Goal: Task Accomplishment & Management: Use online tool/utility

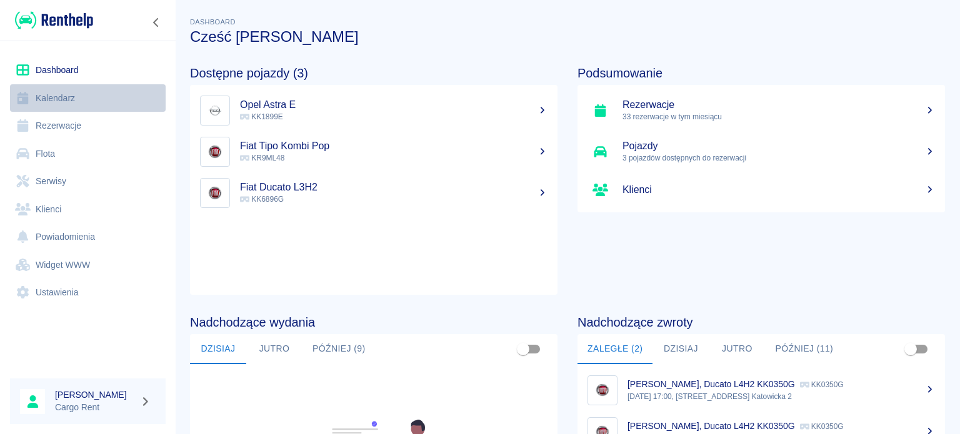
click at [47, 106] on link "Kalendarz" at bounding box center [88, 98] width 156 height 28
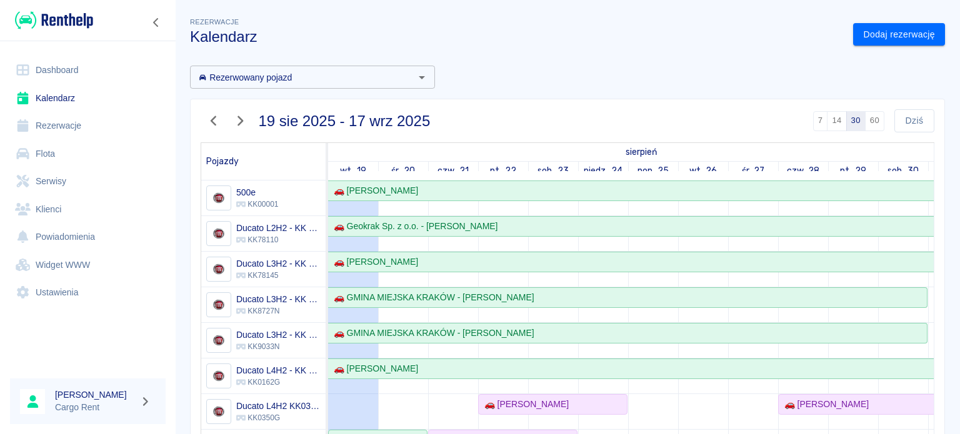
click at [187, 111] on div "19 sie 2025 - 17 wrz 2025 7 14 30 60 Dziś Pojazdy sierpień wrzesień wt., 19 śr.…" at bounding box center [562, 374] width 765 height 570
click at [222, 114] on button "button" at bounding box center [214, 120] width 26 height 23
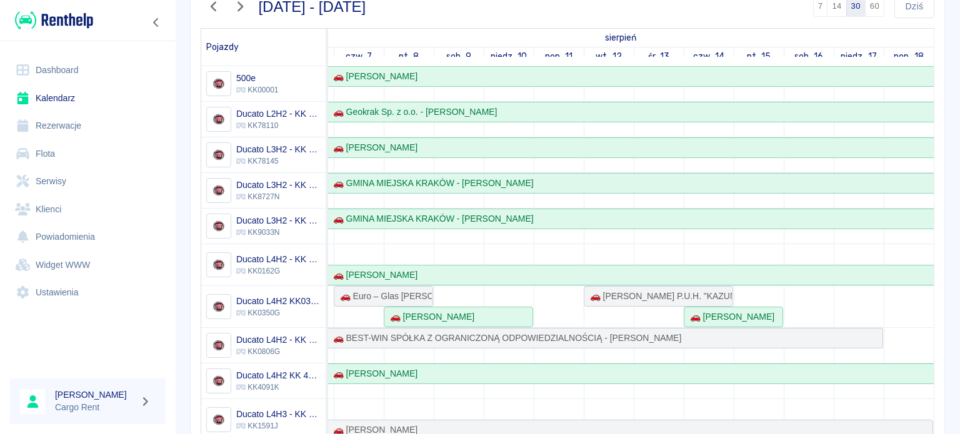
scroll to position [116, 0]
click at [417, 311] on div "🚗 Izabela Kasprzyk" at bounding box center [429, 315] width 89 height 13
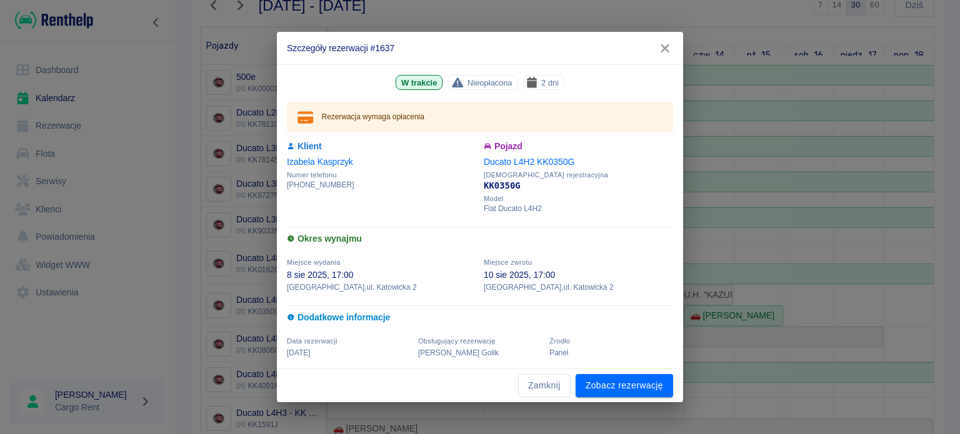
click at [655, 43] on button "button" at bounding box center [665, 48] width 26 height 23
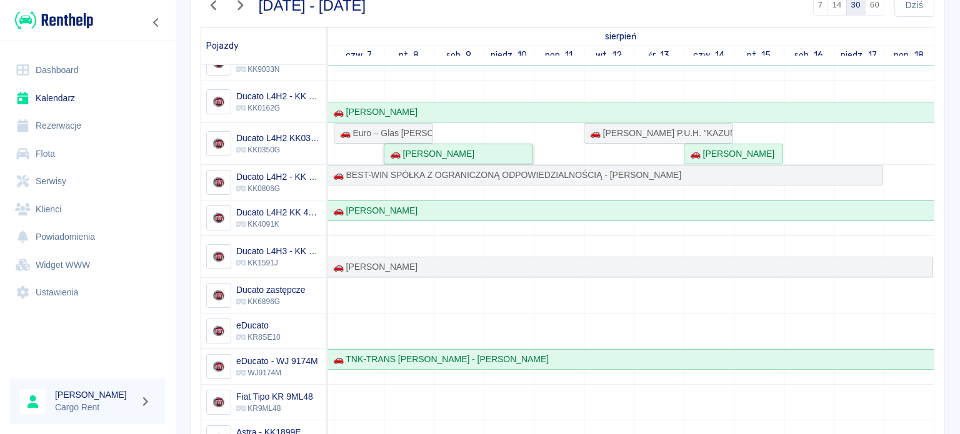
scroll to position [163, 0]
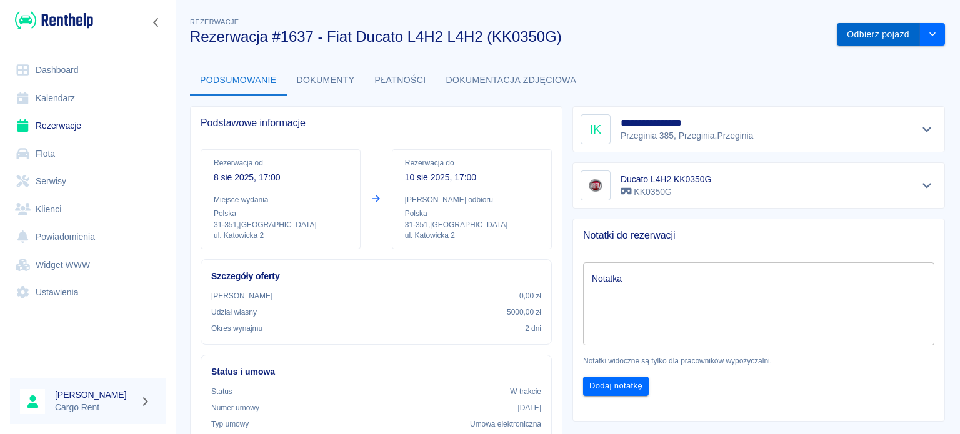
click at [872, 36] on button "Odbierz pojazd" at bounding box center [878, 34] width 83 height 23
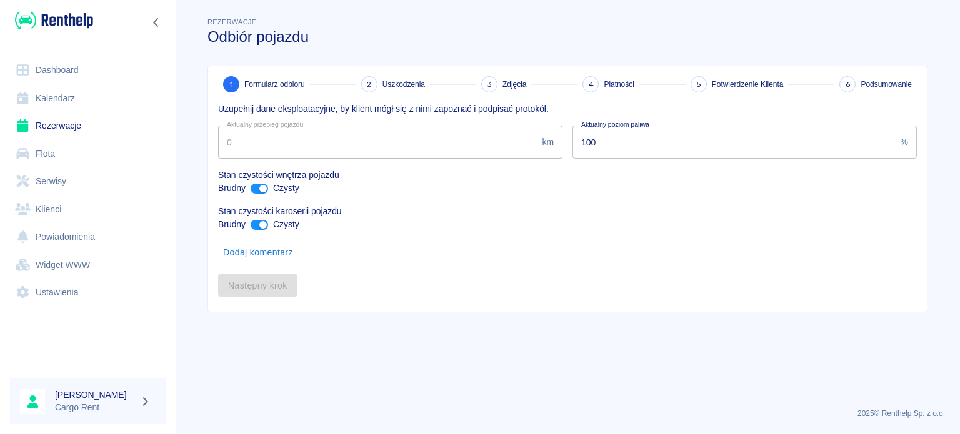
type input "67982"
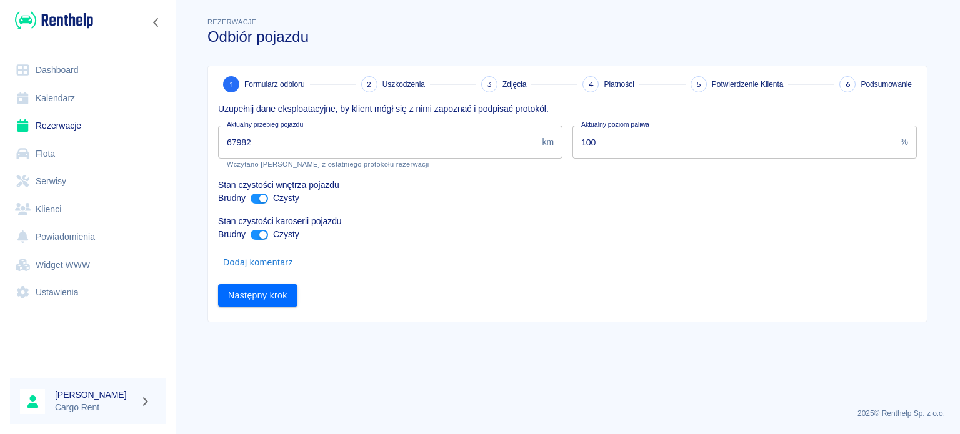
click at [272, 307] on div "1 Formularz odbioru 2 Uszkodzenia 3 Zdjęcia 4 Płatności 5 Potwierdzenie Klienta…" at bounding box center [567, 194] width 719 height 256
click at [269, 295] on button "Następny krok" at bounding box center [257, 295] width 79 height 23
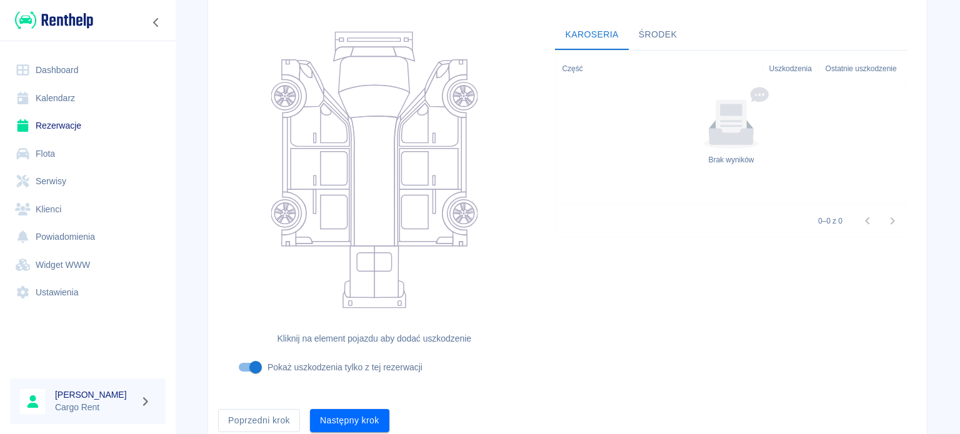
scroll to position [162, 0]
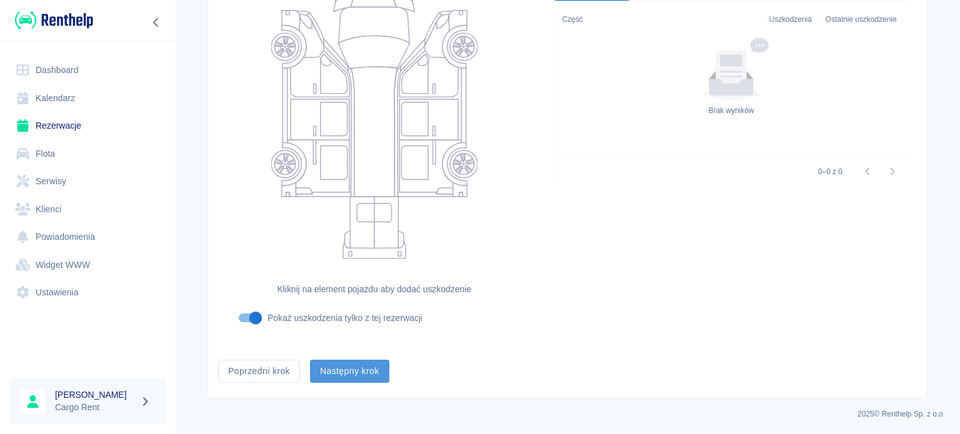
click at [344, 364] on button "Następny krok" at bounding box center [349, 371] width 79 height 23
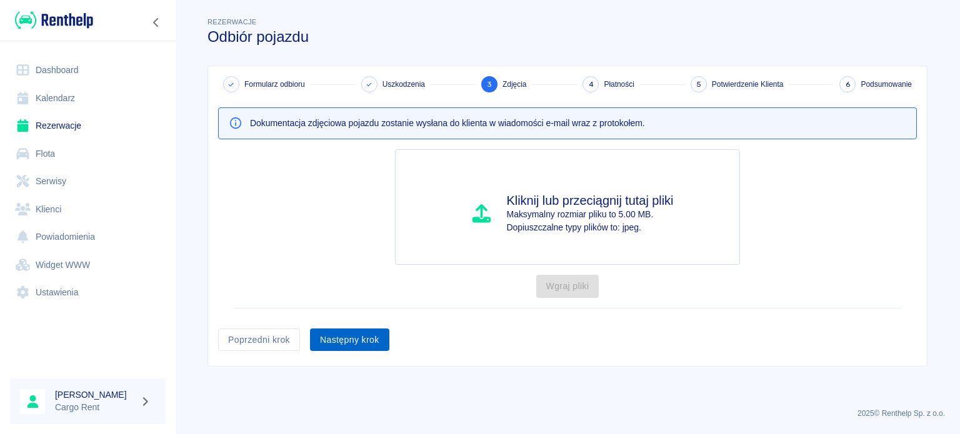
click at [354, 344] on button "Następny krok" at bounding box center [349, 340] width 79 height 23
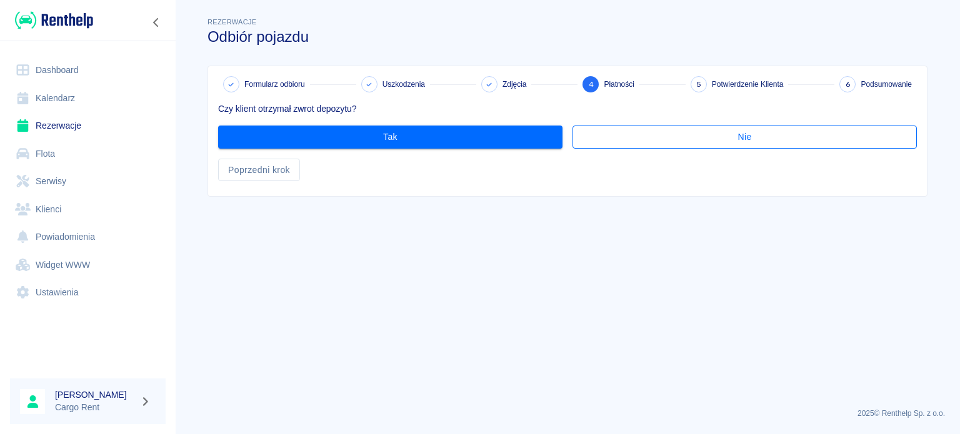
click at [590, 140] on button "Nie" at bounding box center [744, 137] width 344 height 23
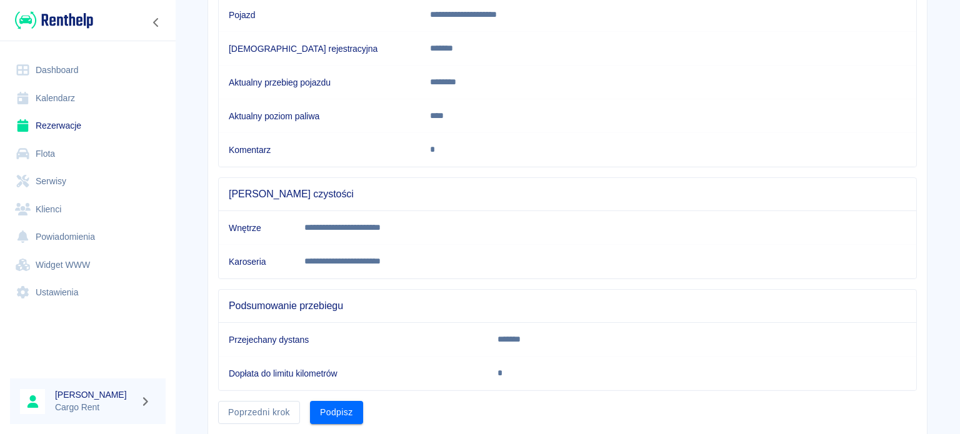
scroll to position [234, 0]
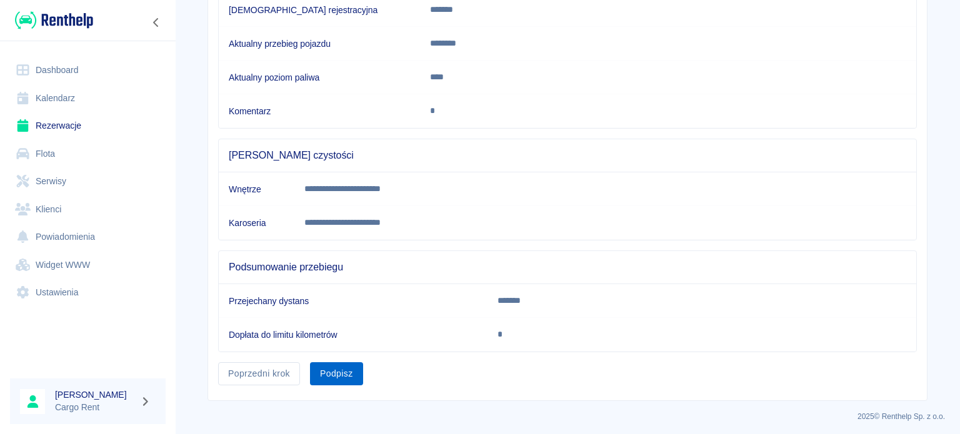
click at [345, 374] on button "Podpisz" at bounding box center [336, 373] width 53 height 23
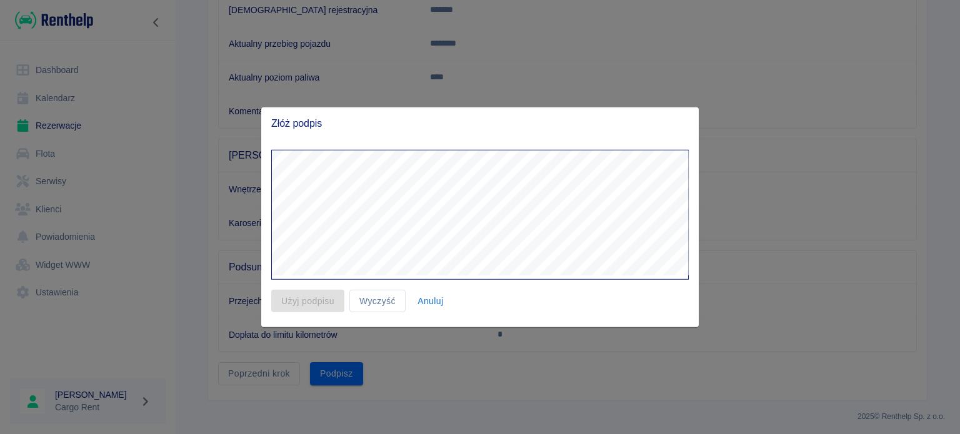
click at [334, 151] on div at bounding box center [474, 209] width 427 height 140
click at [297, 306] on button "Użyj podpisu" at bounding box center [307, 300] width 73 height 23
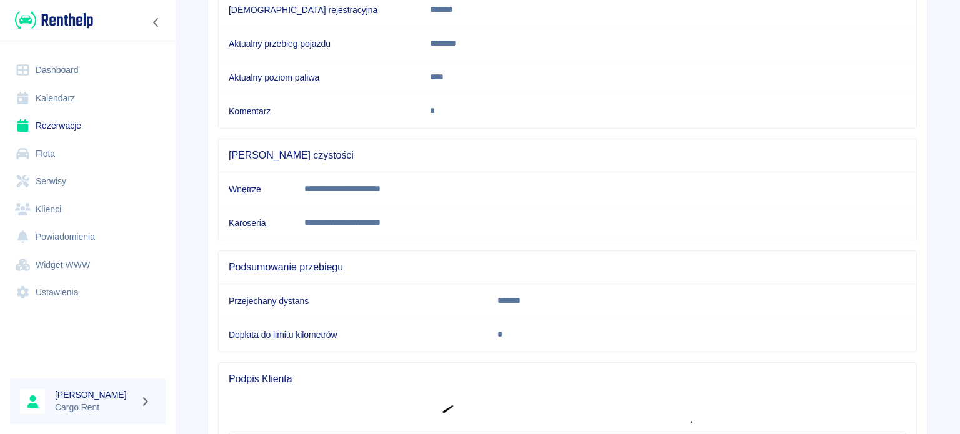
scroll to position [352, 0]
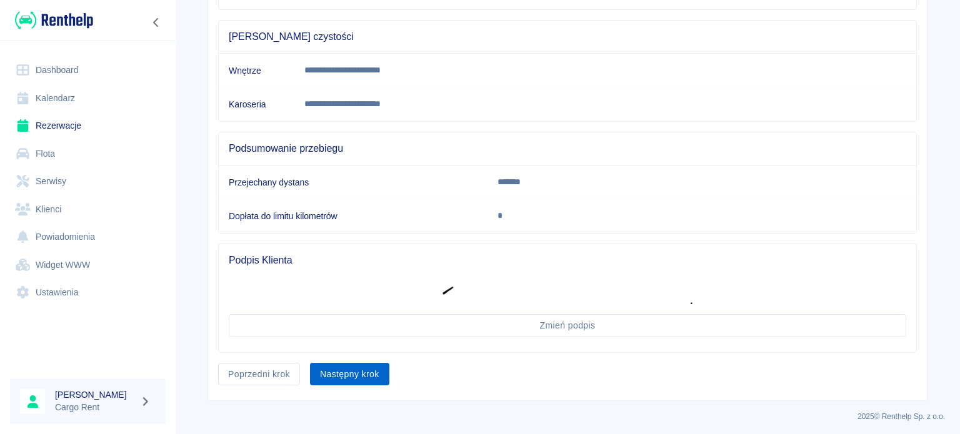
click at [370, 363] on button "Następny krok" at bounding box center [349, 374] width 79 height 23
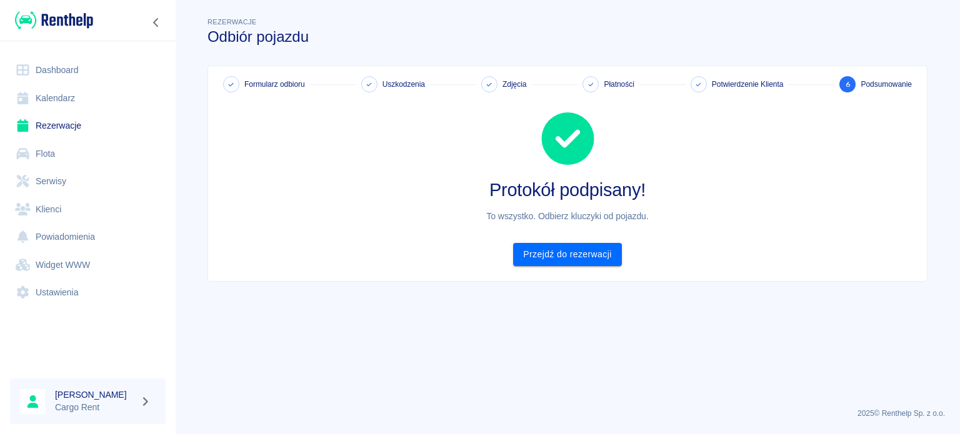
scroll to position [0, 0]
click at [63, 107] on link "Kalendarz" at bounding box center [88, 98] width 156 height 28
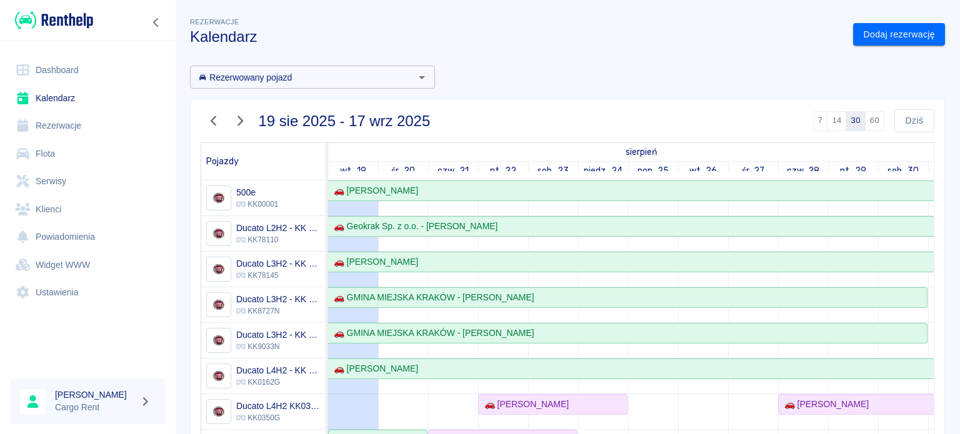
click at [152, 24] on icon "Zwiń nawigację" at bounding box center [156, 22] width 12 height 10
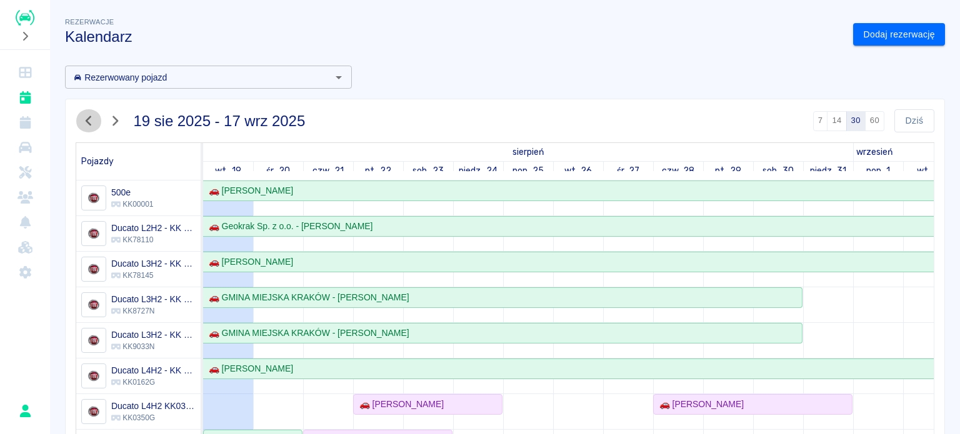
click at [85, 117] on icon "button" at bounding box center [89, 120] width 16 height 13
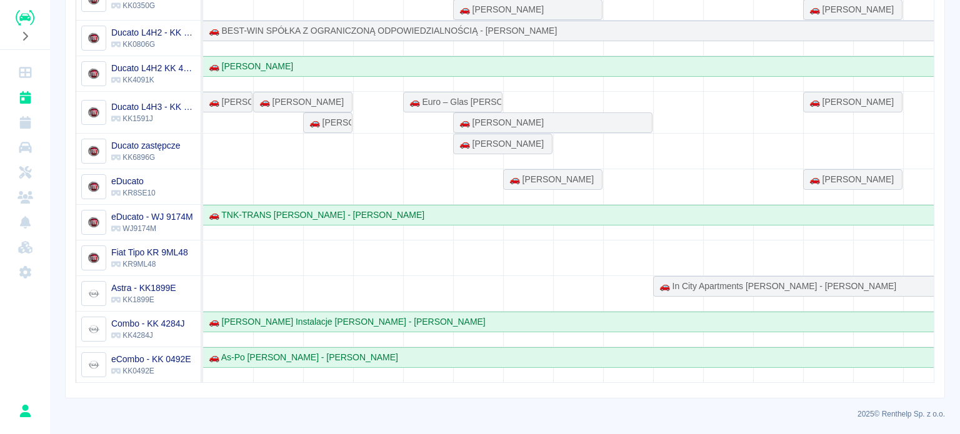
scroll to position [0, 787]
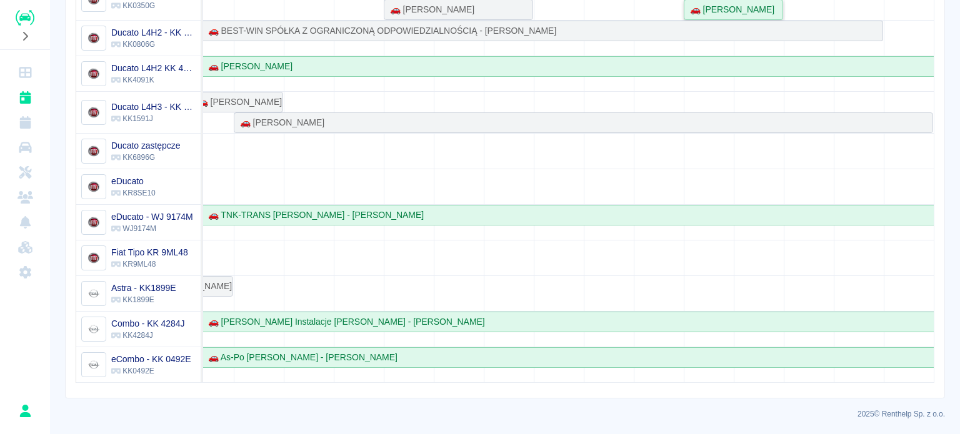
click at [737, 4] on div "🚗 Michał Kruk" at bounding box center [733, 9] width 97 height 13
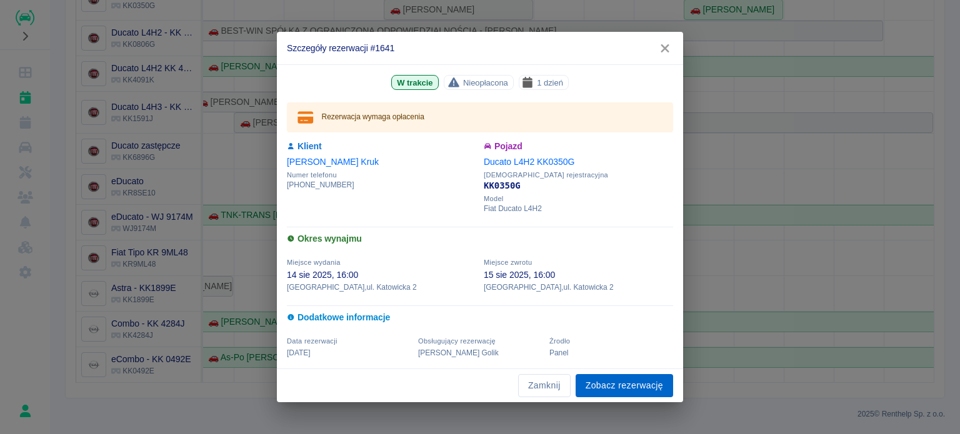
click at [602, 381] on link "Zobacz rezerwację" at bounding box center [624, 385] width 97 height 23
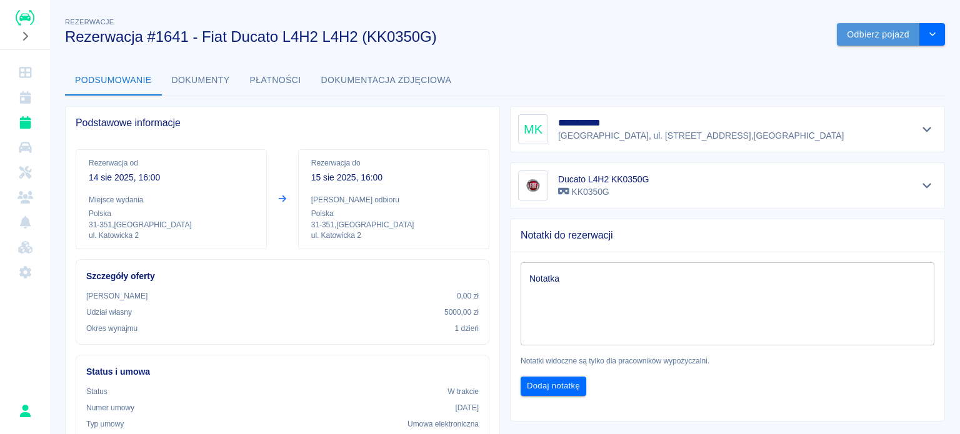
click at [860, 30] on button "Odbierz pojazd" at bounding box center [878, 34] width 83 height 23
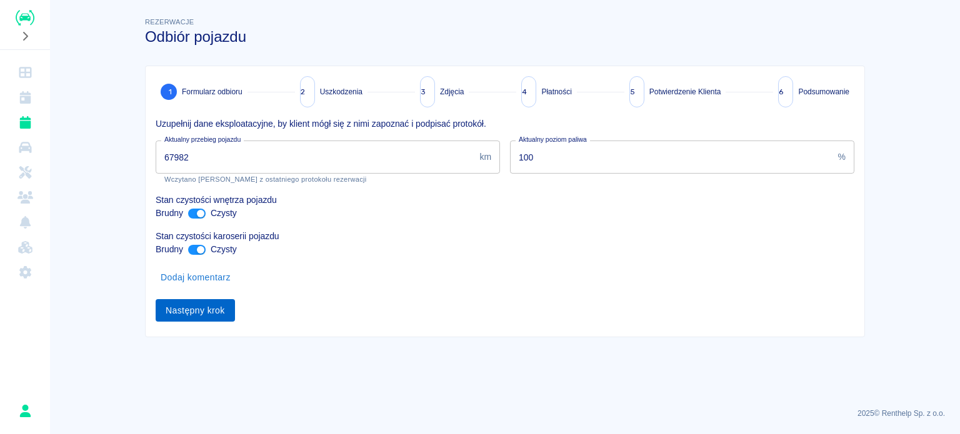
click at [183, 310] on button "Następny krok" at bounding box center [195, 310] width 79 height 23
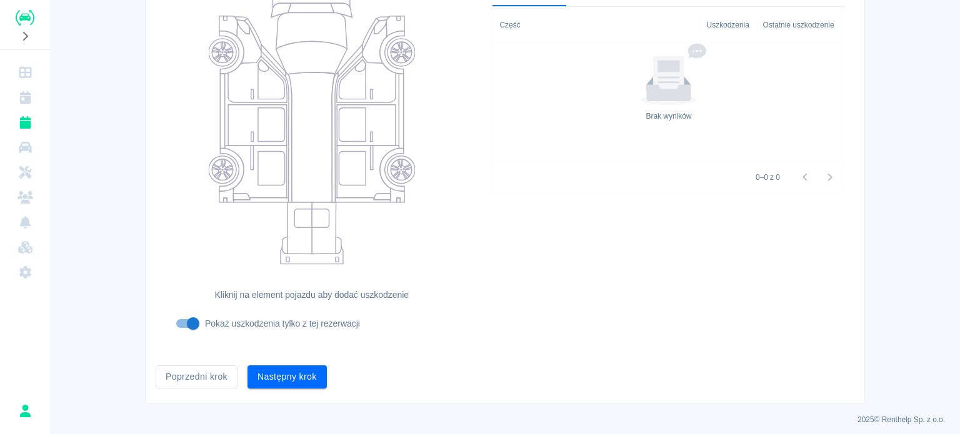
scroll to position [176, 0]
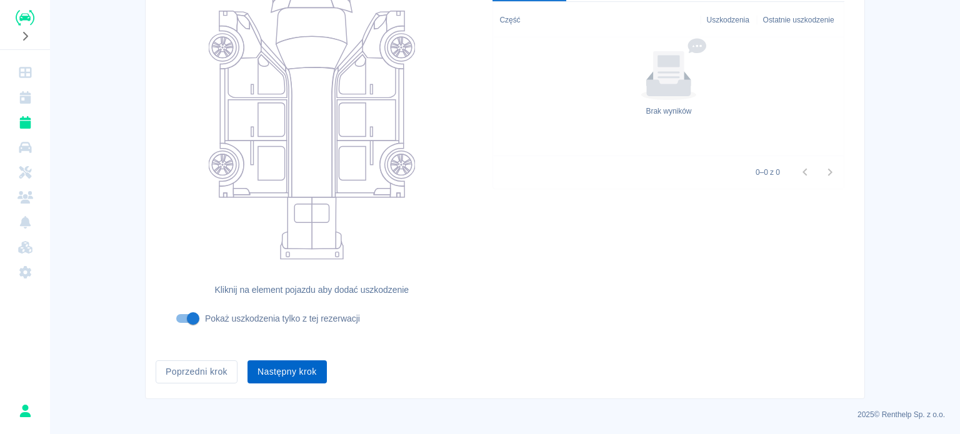
click at [259, 361] on button "Następny krok" at bounding box center [286, 372] width 79 height 23
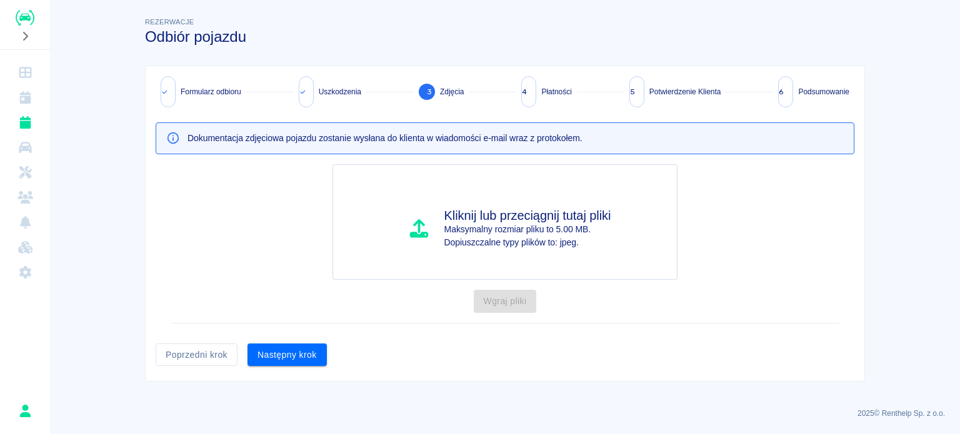
scroll to position [0, 0]
click at [296, 352] on button "Następny krok" at bounding box center [286, 355] width 79 height 23
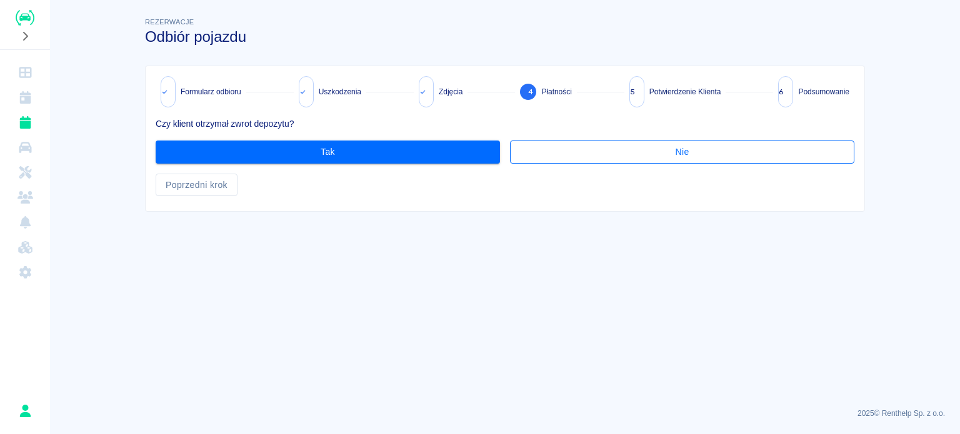
click at [642, 149] on button "Nie" at bounding box center [682, 152] width 344 height 23
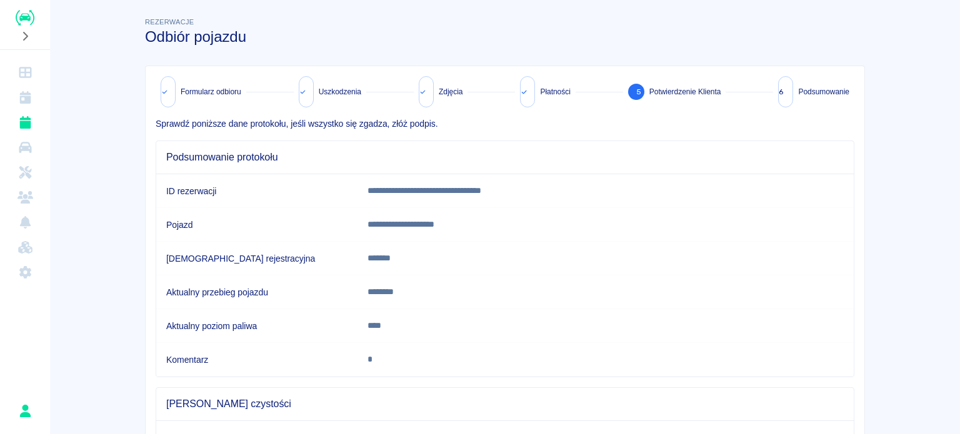
scroll to position [248, 0]
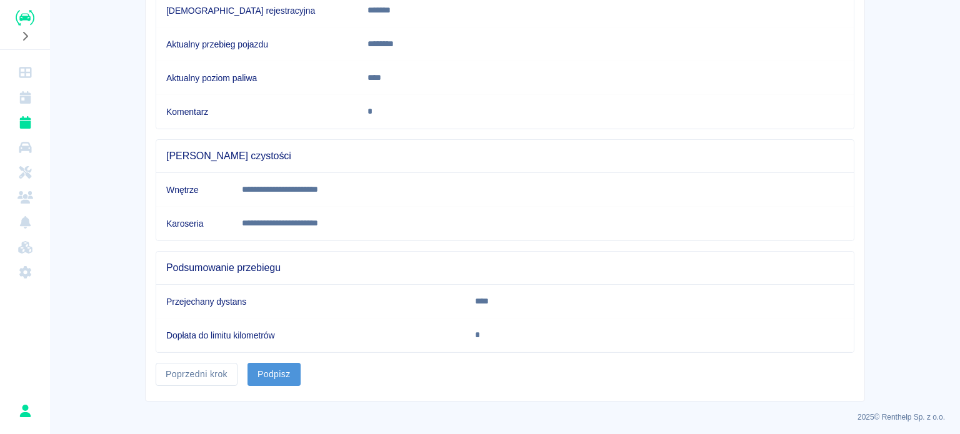
click at [265, 367] on button "Podpisz" at bounding box center [273, 374] width 53 height 23
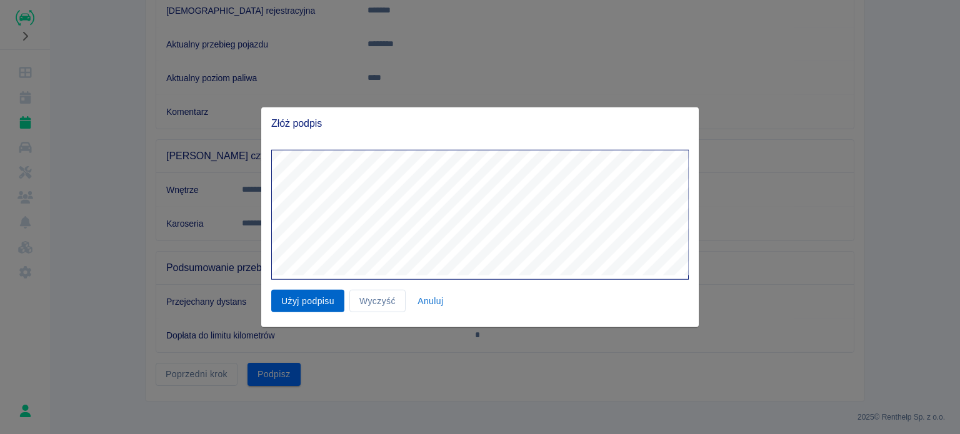
click at [309, 300] on button "Użyj podpisu" at bounding box center [307, 300] width 73 height 23
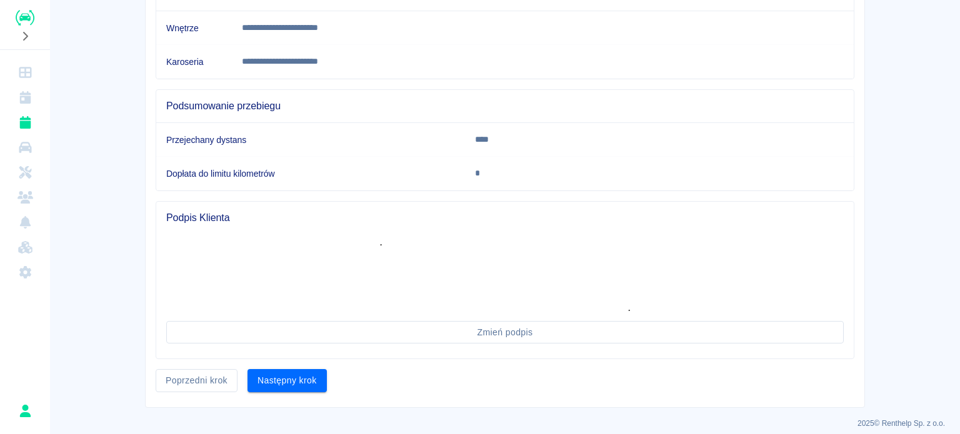
scroll to position [416, 0]
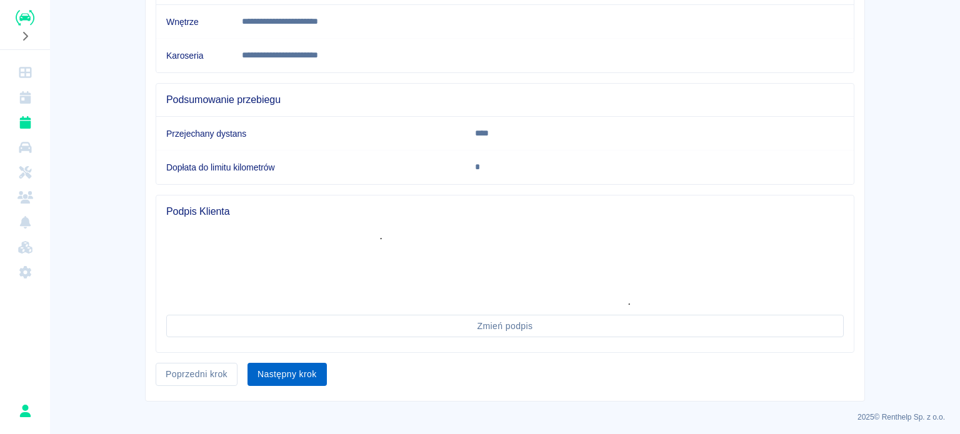
click at [271, 370] on button "Następny krok" at bounding box center [286, 374] width 79 height 23
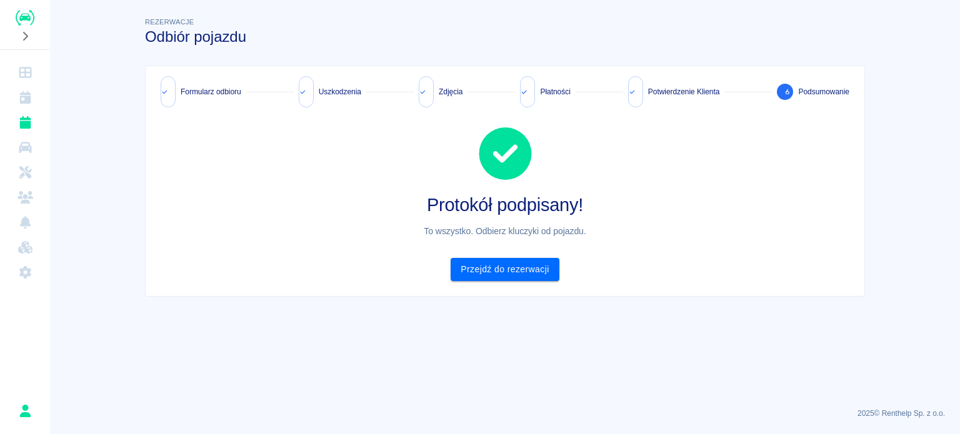
scroll to position [0, 0]
drag, startPoint x: 537, startPoint y: 268, endPoint x: 530, endPoint y: 268, distance: 6.9
click at [537, 268] on link "Przejdź do rezerwacji" at bounding box center [505, 269] width 108 height 23
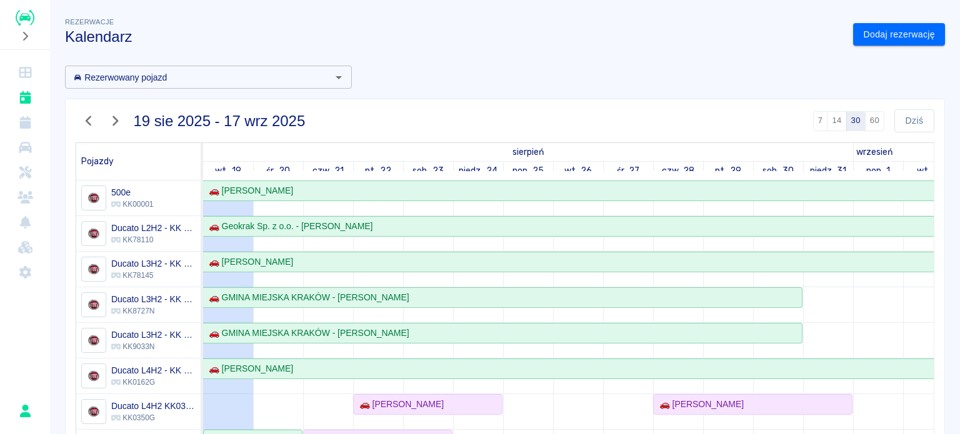
click at [107, 114] on icon "button" at bounding box center [115, 120] width 16 height 13
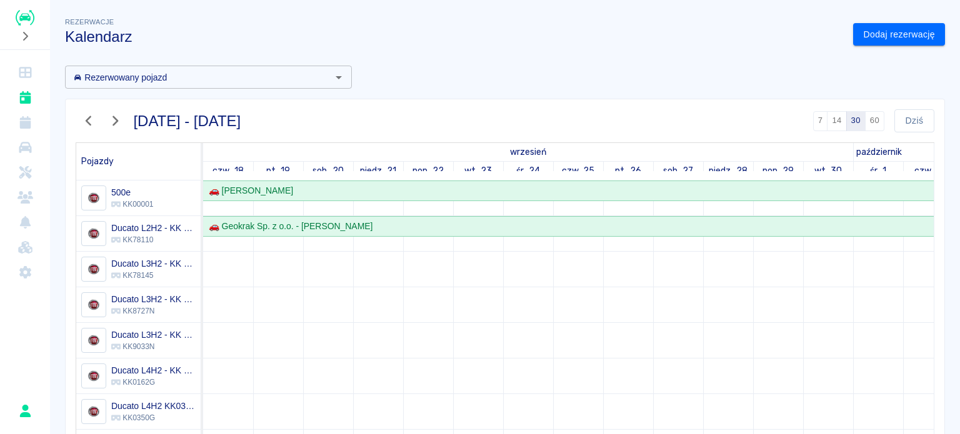
click at [95, 121] on icon "button" at bounding box center [89, 120] width 16 height 13
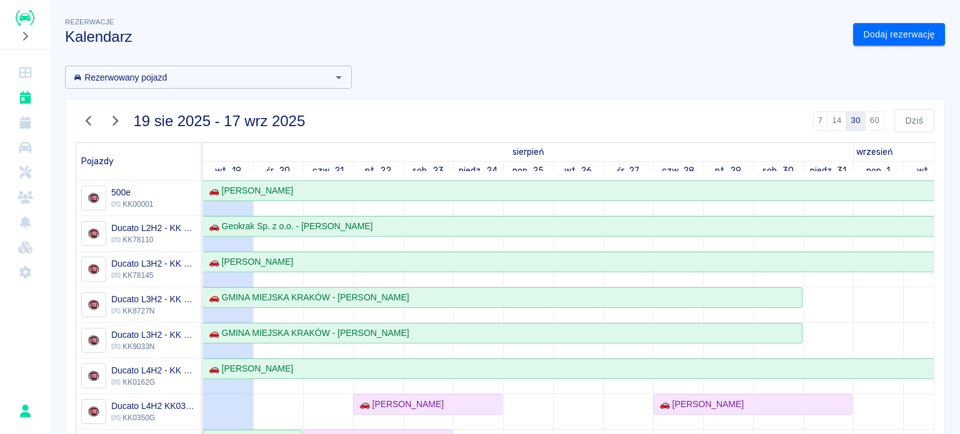
click at [95, 121] on icon "button" at bounding box center [89, 120] width 16 height 13
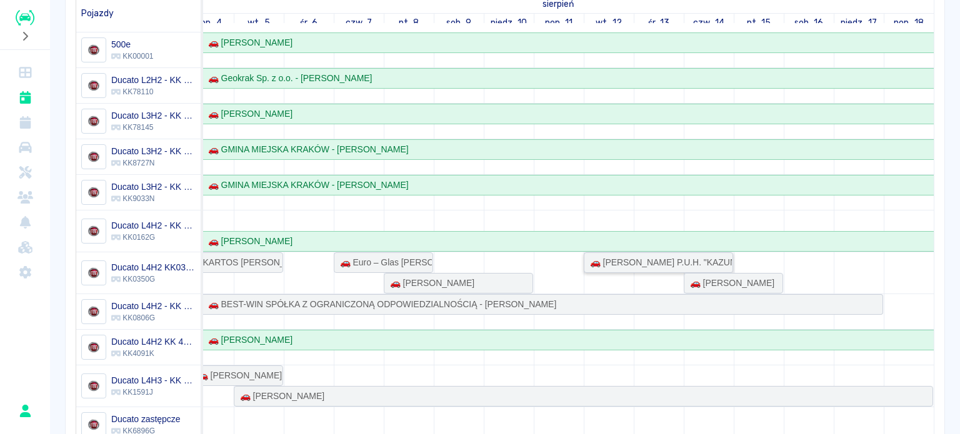
click at [619, 267] on div "🚗 JAROSŁAW MOLENDYS P.U.H. "KAZUNA" - Jarosław Molendys" at bounding box center [658, 262] width 147 height 13
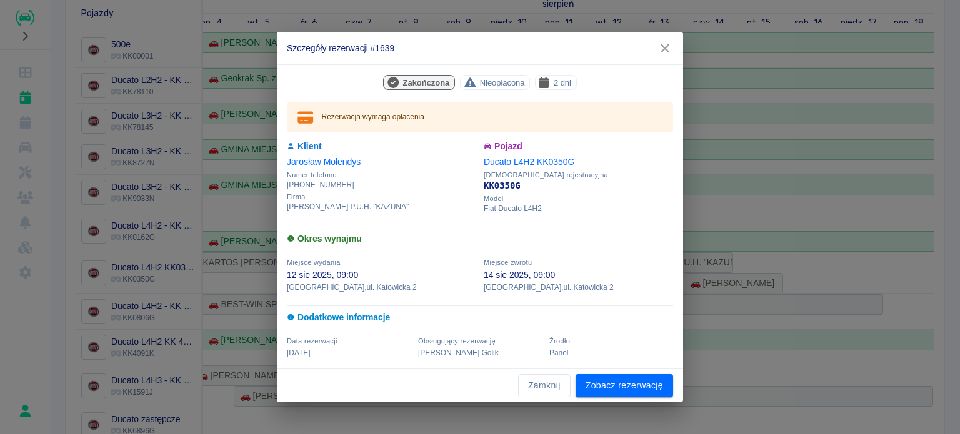
click at [662, 46] on icon "button" at bounding box center [665, 48] width 8 height 8
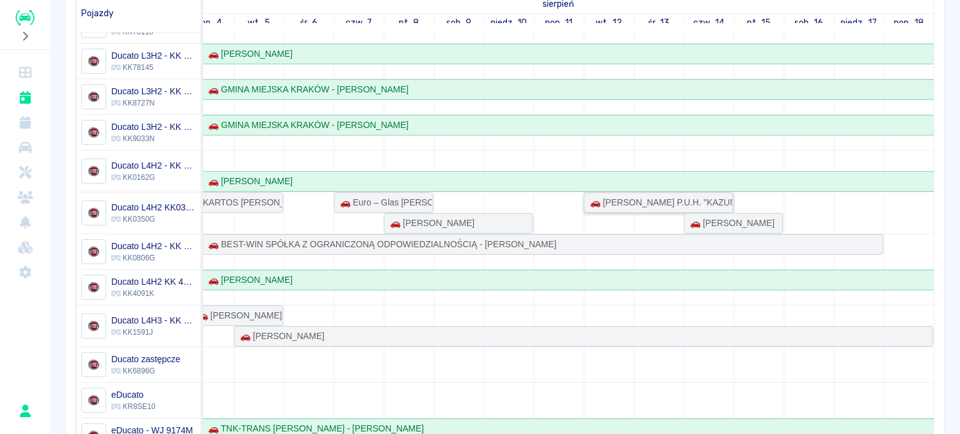
scroll to position [60, 0]
click at [699, 226] on div "🚗 Michał Kruk" at bounding box center [729, 223] width 89 height 13
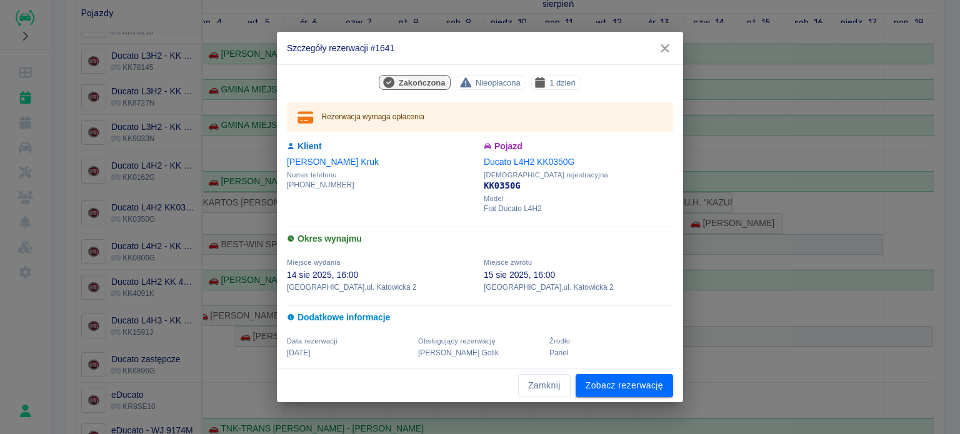
click at [659, 47] on icon "button" at bounding box center [665, 48] width 16 height 13
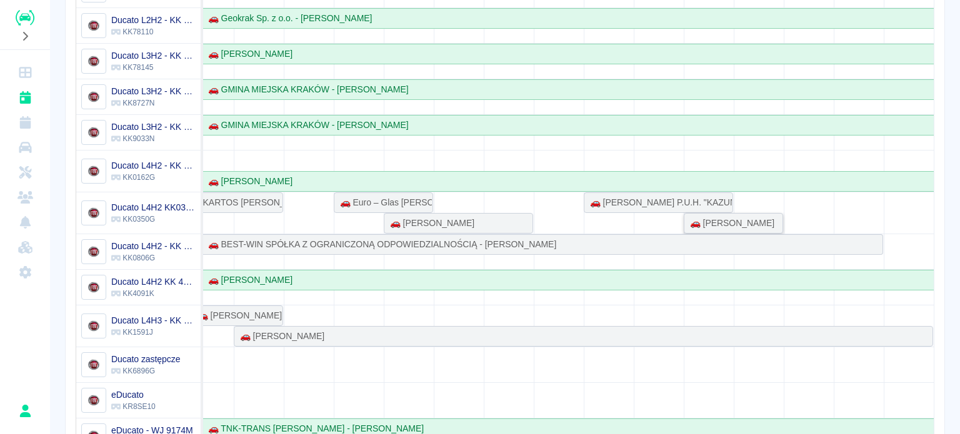
scroll to position [222, 0]
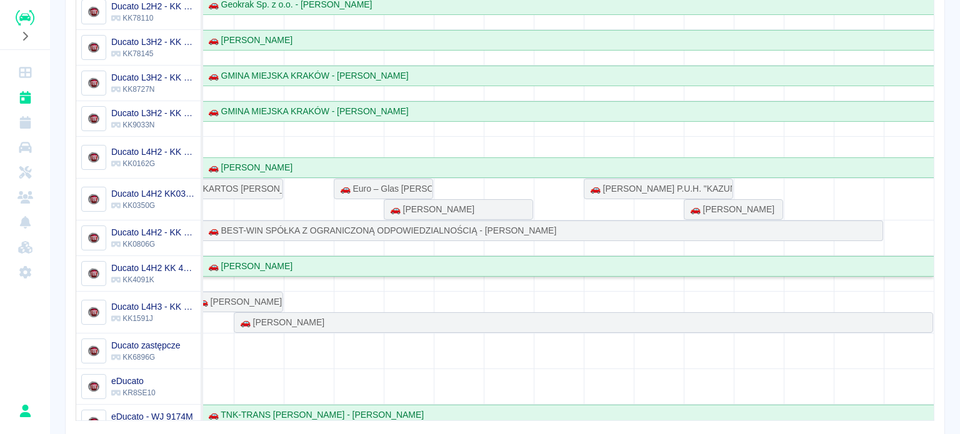
click at [281, 268] on div "🚗 Jan Matysiak" at bounding box center [183, 266] width 1499 height 13
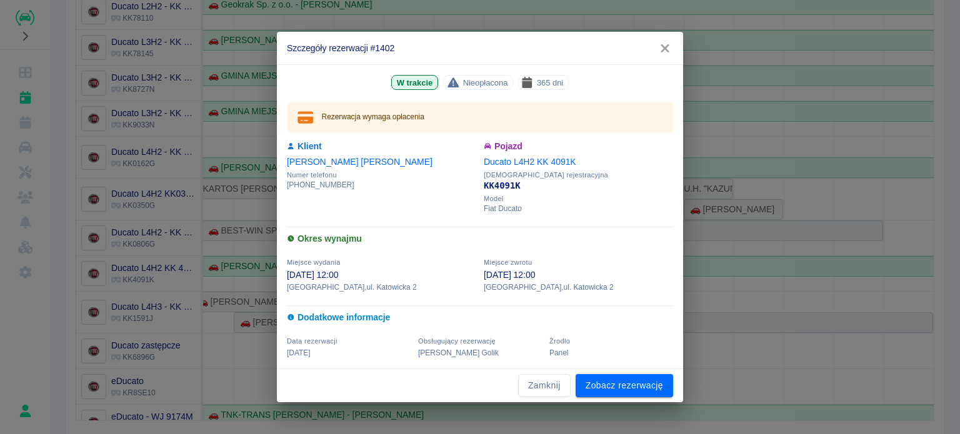
click at [662, 46] on icon "button" at bounding box center [665, 48] width 8 height 8
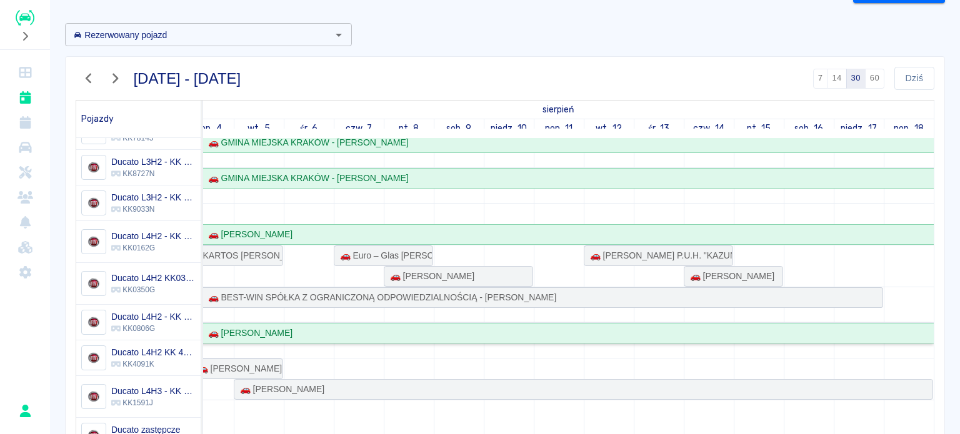
scroll to position [112, 0]
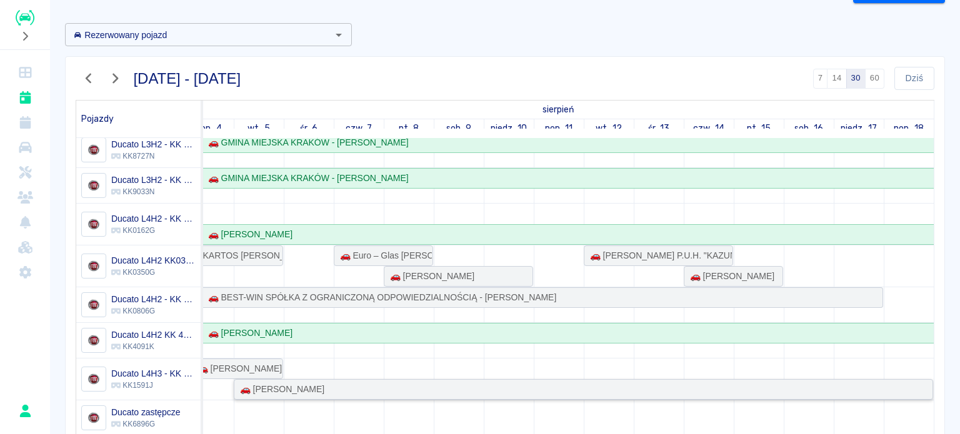
click at [289, 383] on div "🚗 Paweł Jakubowski" at bounding box center [279, 389] width 89 height 13
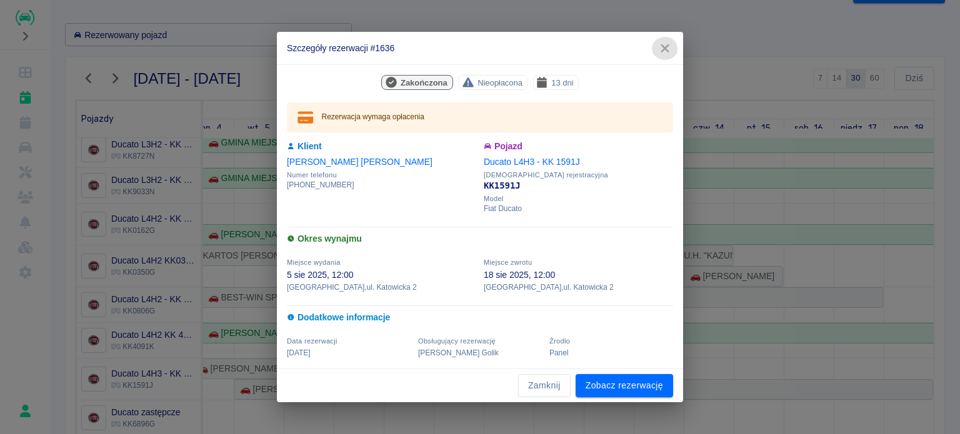
click at [667, 50] on icon "button" at bounding box center [665, 48] width 8 height 8
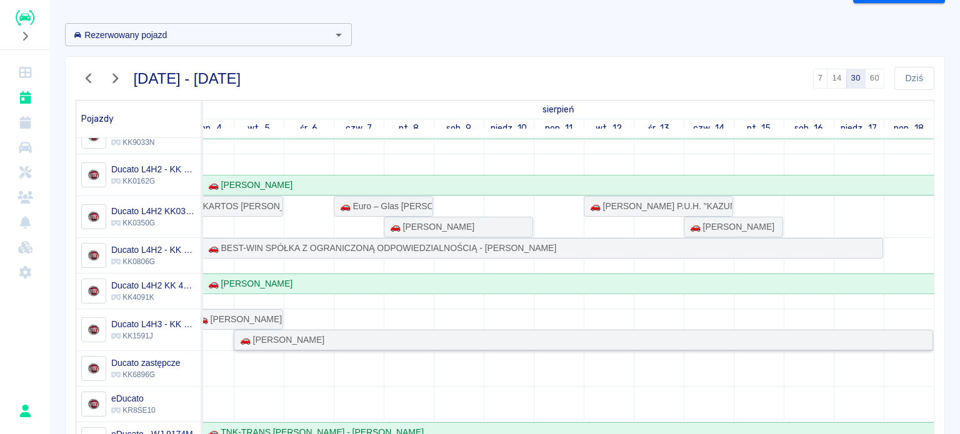
scroll to position [42, 0]
click at [111, 76] on icon "button" at bounding box center [115, 78] width 16 height 13
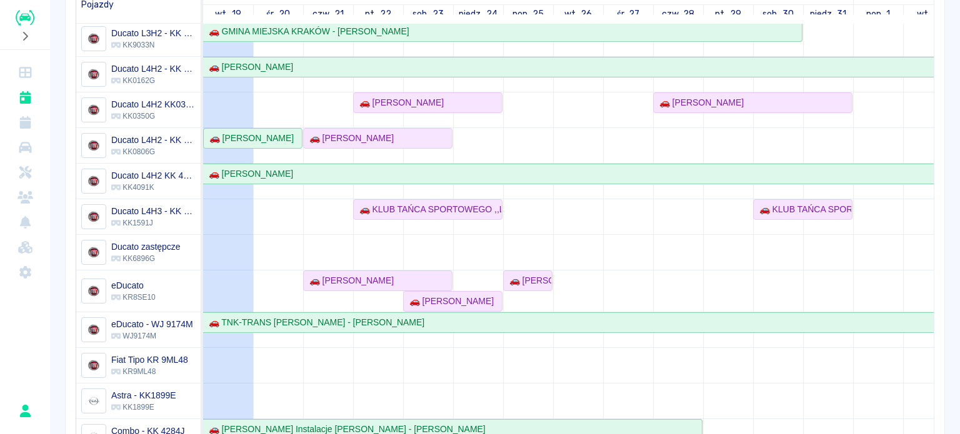
scroll to position [156, 0]
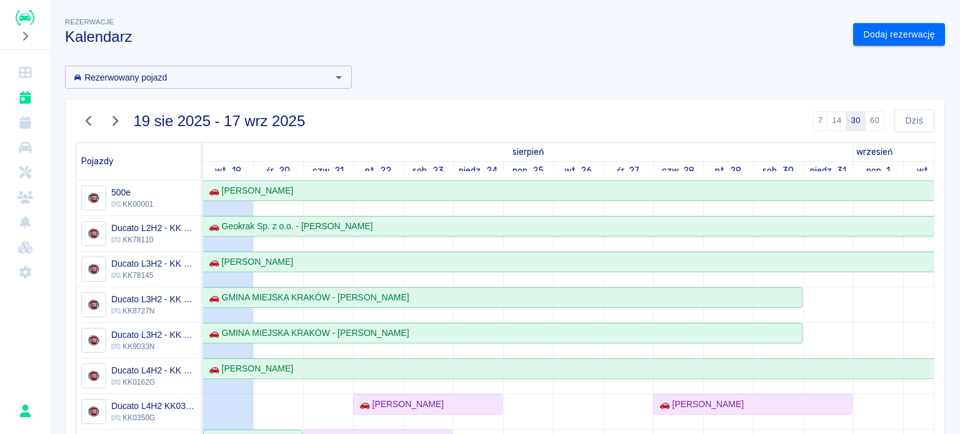
click at [87, 109] on div "19 sie 2025 - 17 wrz 2025" at bounding box center [185, 115] width 239 height 33
click at [79, 114] on button "button" at bounding box center [89, 120] width 26 height 23
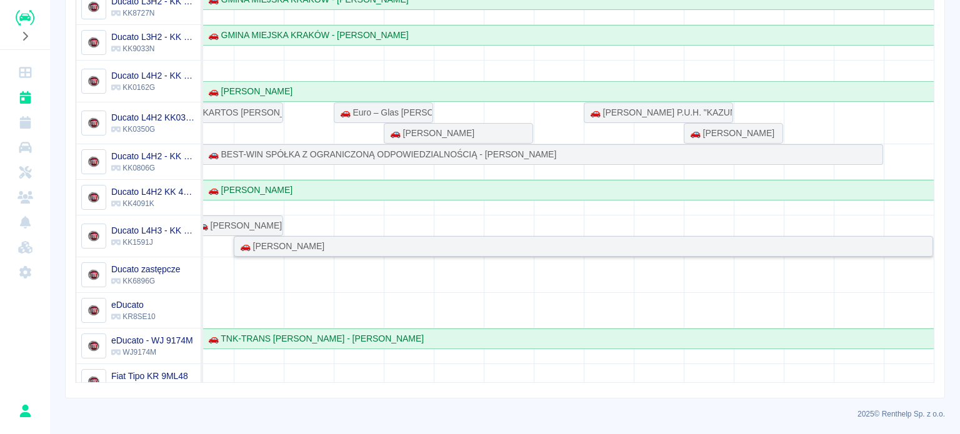
click at [319, 246] on div "🚗 Paweł Jakubowski" at bounding box center [583, 246] width 697 height 13
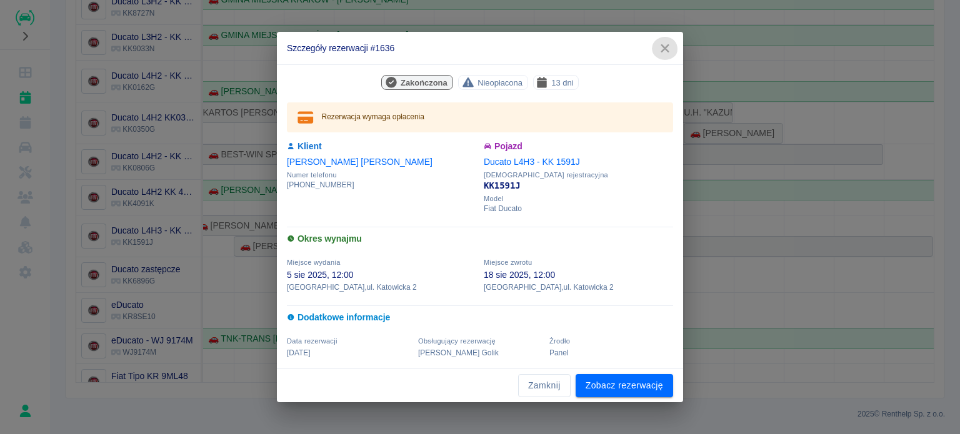
click at [660, 42] on icon "button" at bounding box center [665, 48] width 16 height 13
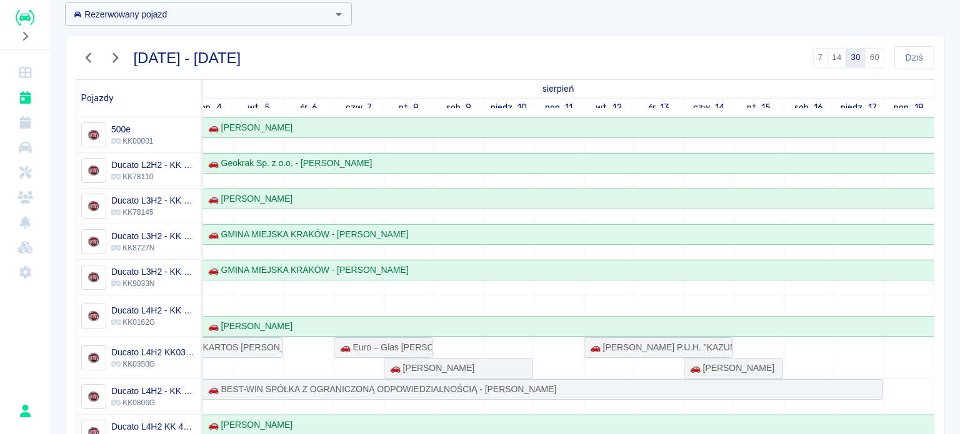
scroll to position [0, 0]
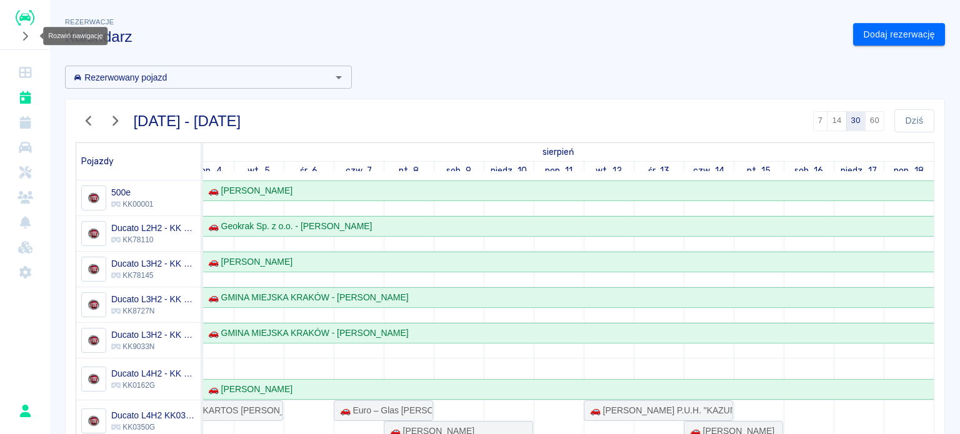
click at [30, 34] on icon "Rozwiń nawigację" at bounding box center [25, 36] width 12 height 10
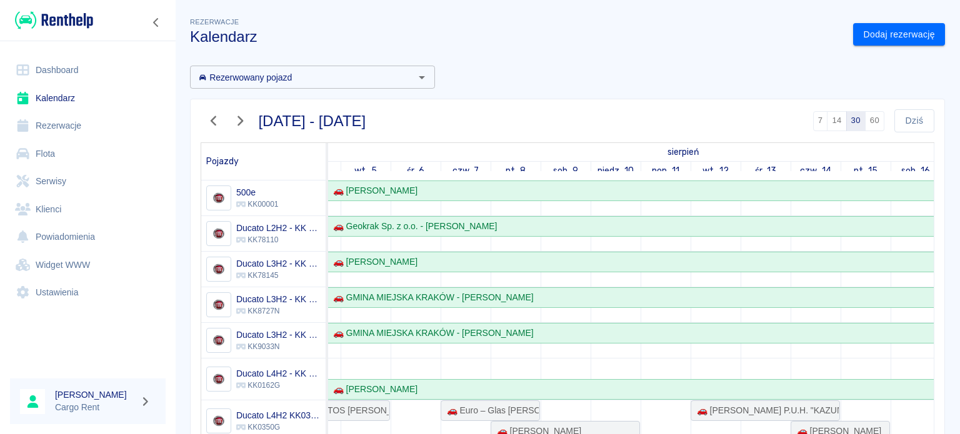
click at [20, 11] on img at bounding box center [54, 20] width 78 height 21
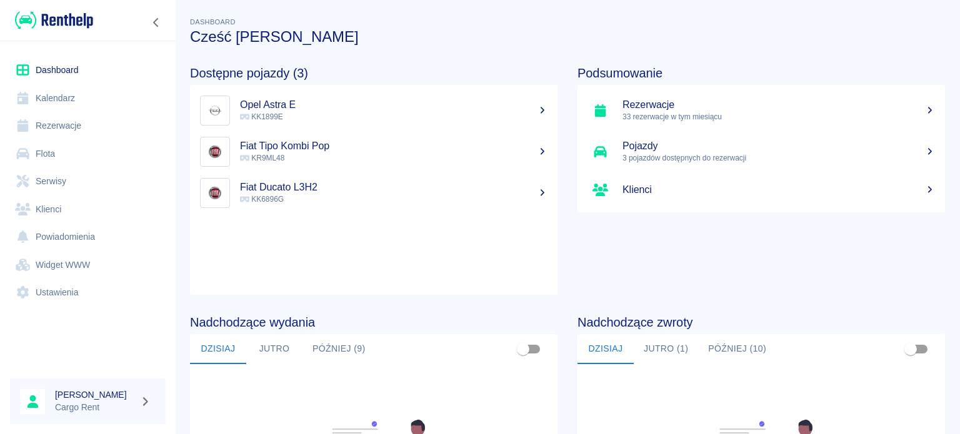
drag, startPoint x: 44, startPoint y: 41, endPoint x: 44, endPoint y: 32, distance: 9.4
click at [44, 41] on div "Dashboard Kalendarz Rezerwacje Flota Serwisy Klienci Powiadomienia Widget WWW U…" at bounding box center [88, 181] width 176 height 281
click at [47, 22] on img at bounding box center [54, 20] width 78 height 21
